Goal: Find specific page/section: Find specific page/section

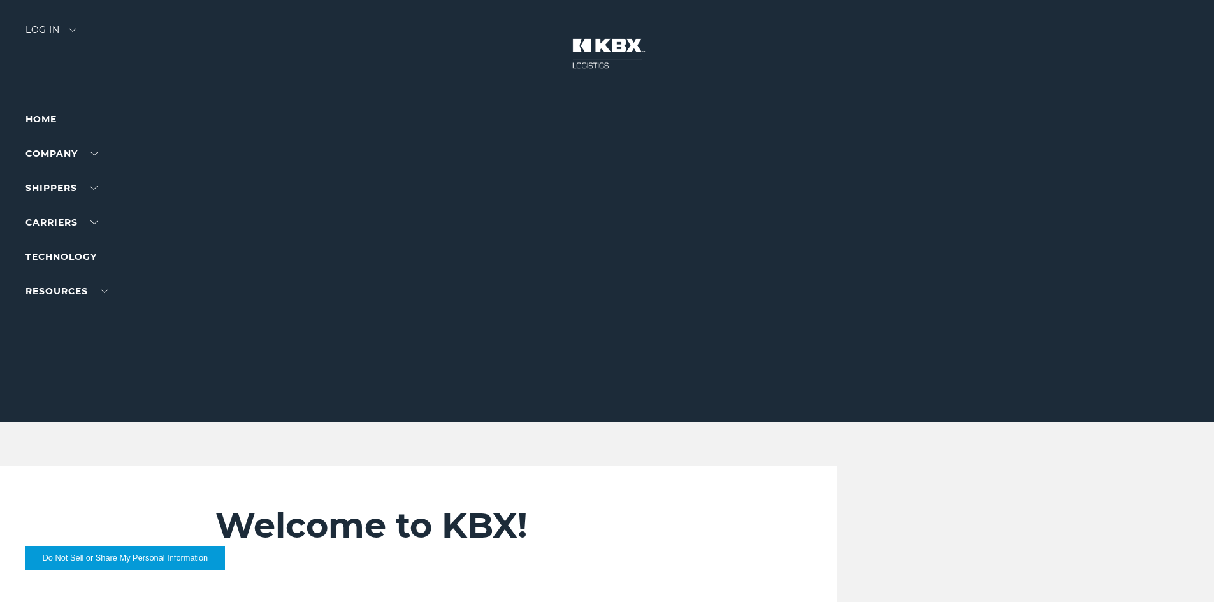
click at [70, 22] on div at bounding box center [611, 211] width 1223 height 422
click at [57, 27] on div "Log in" at bounding box center [50, 34] width 51 height 18
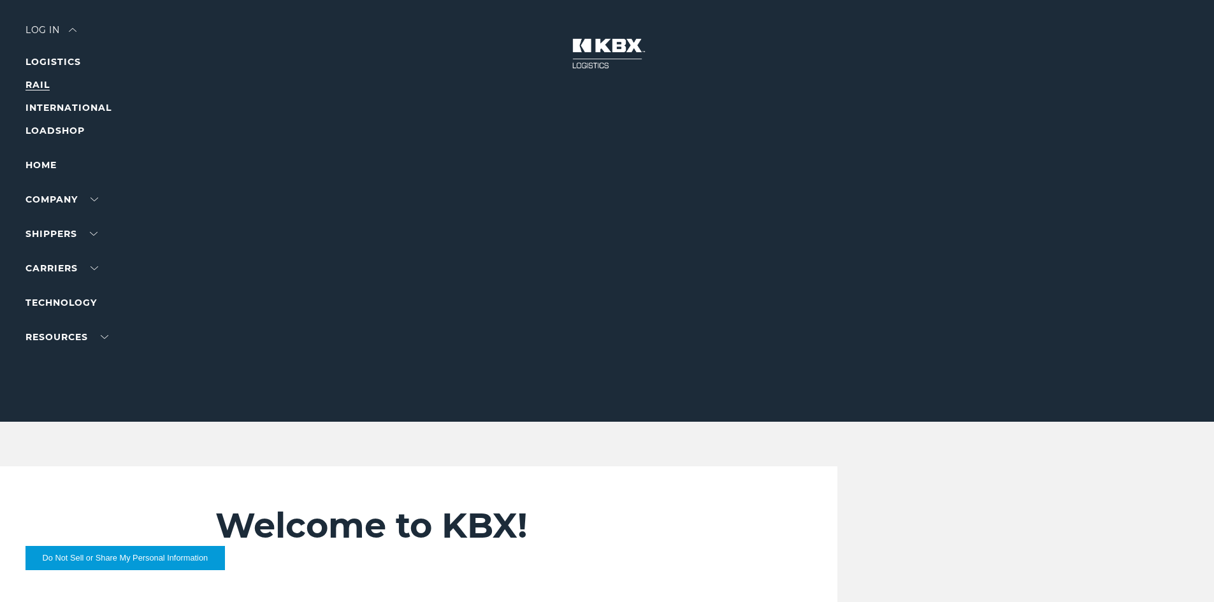
click at [47, 82] on link "RAIL" at bounding box center [37, 84] width 24 height 11
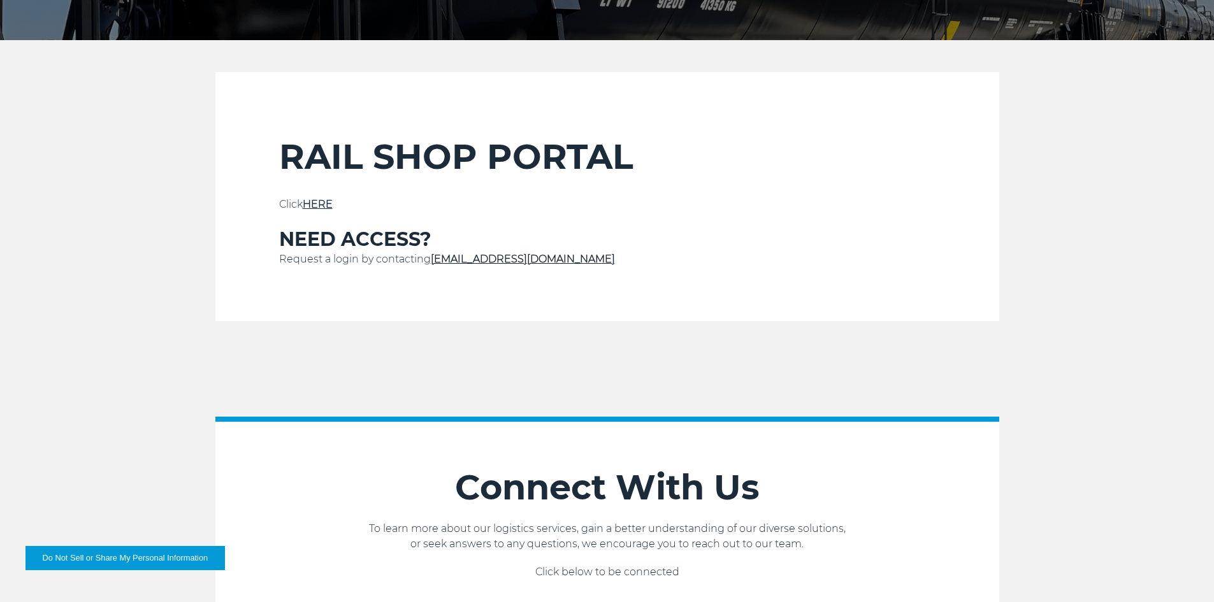
scroll to position [382, 0]
click at [322, 202] on link "HERE" at bounding box center [318, 204] width 30 height 12
click at [313, 202] on link "HERE" at bounding box center [318, 204] width 30 height 12
